Goal: Information Seeking & Learning: Learn about a topic

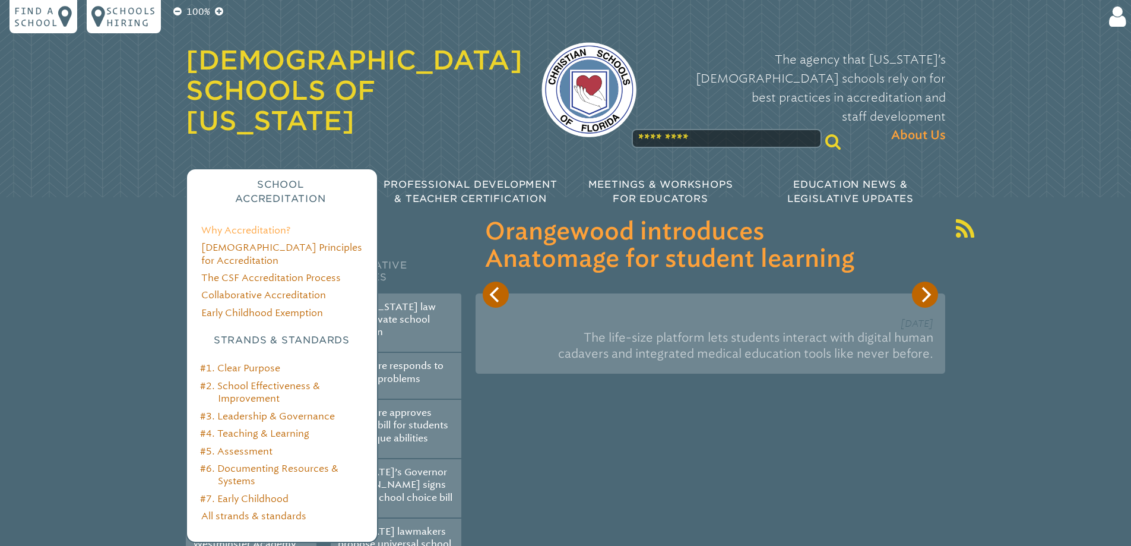
click at [212, 225] on link "Why Accreditation?" at bounding box center [245, 230] width 89 height 11
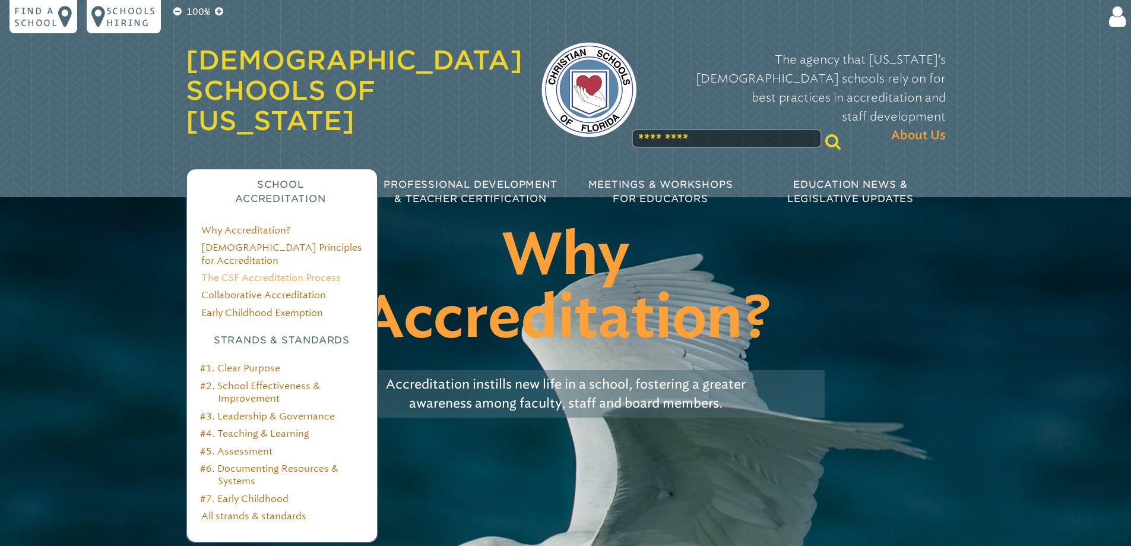
click at [237, 272] on link "The CSF Accreditation Process" at bounding box center [271, 277] width 140 height 11
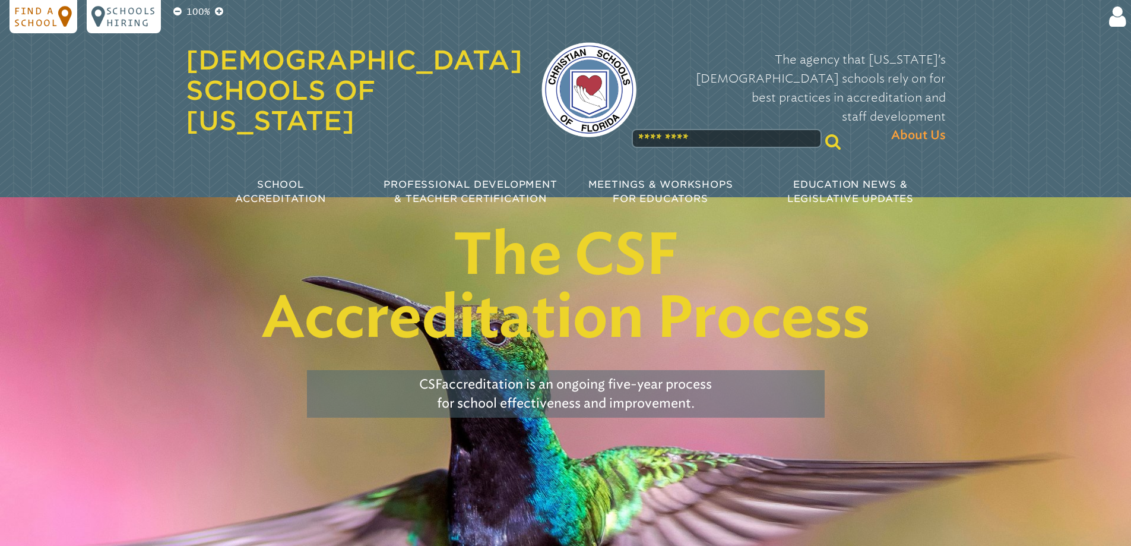
click at [30, 17] on p "Find a school" at bounding box center [36, 17] width 44 height 24
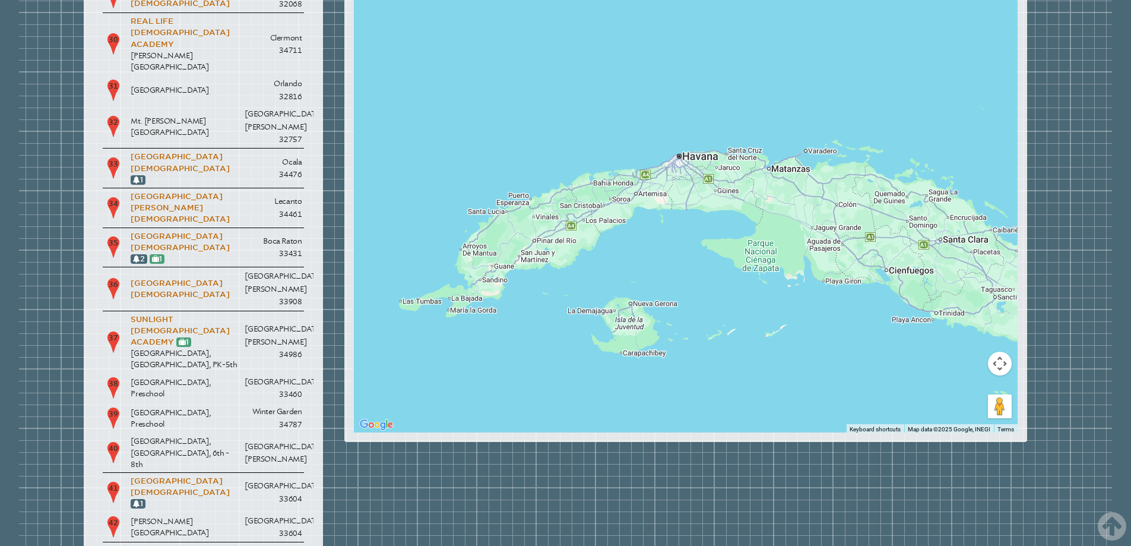
scroll to position [1366, 0]
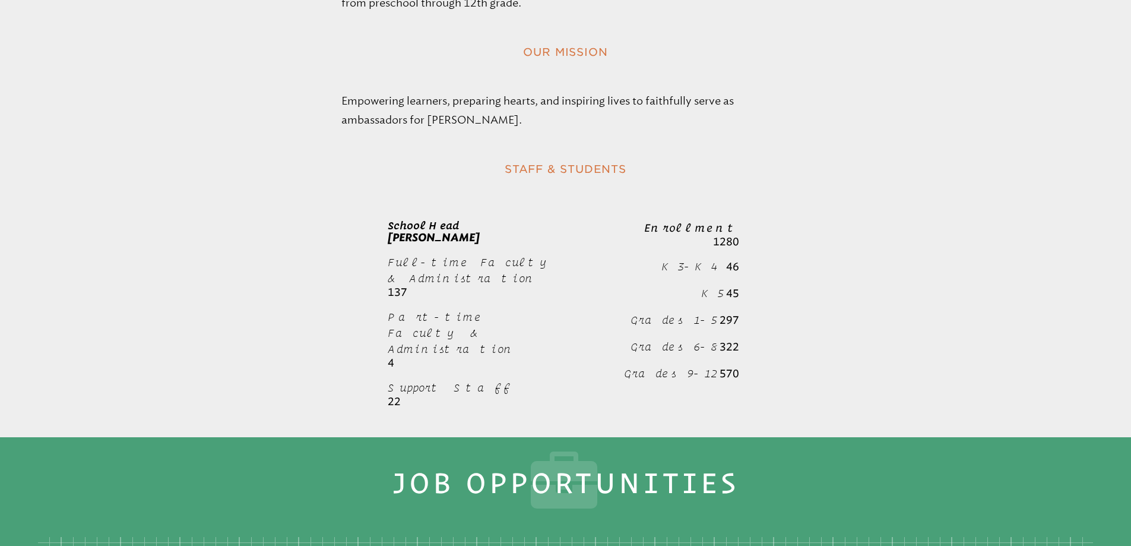
scroll to position [416, 0]
